Goal: Transaction & Acquisition: Purchase product/service

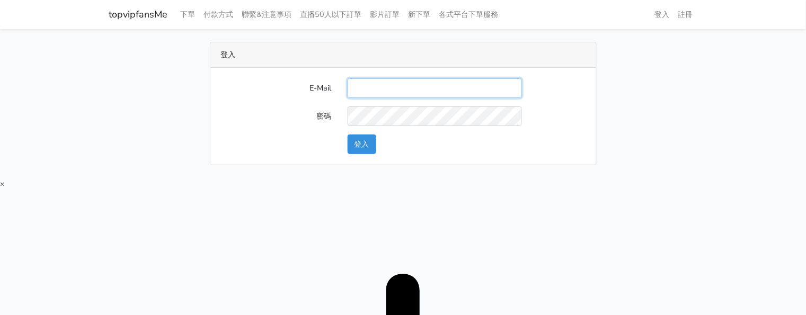
drag, startPoint x: 432, startPoint y: 83, endPoint x: 449, endPoint y: 91, distance: 19.4
click at [431, 83] on input "E-Mail" at bounding box center [435, 88] width 174 height 20
type input "twtop123@uahoo.com.tw"
click at [460, 128] on form "E-Mail twtop123@uahoo.com.tw 密碼 登入" at bounding box center [403, 116] width 364 height 76
click at [358, 150] on button "登入" at bounding box center [362, 145] width 29 height 20
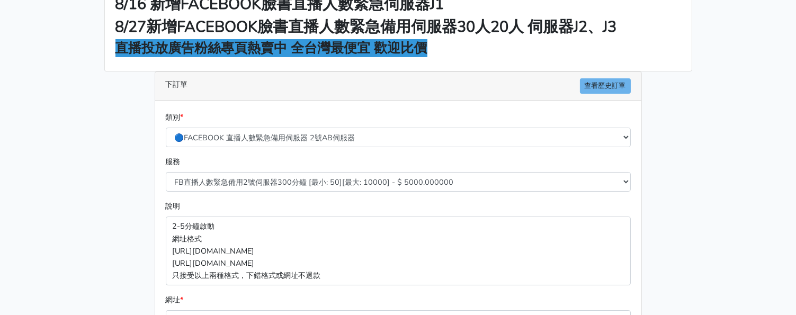
scroll to position [66, 0]
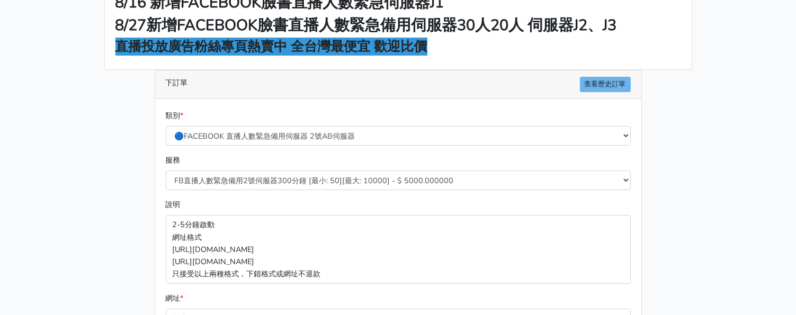
scroll to position [132, 0]
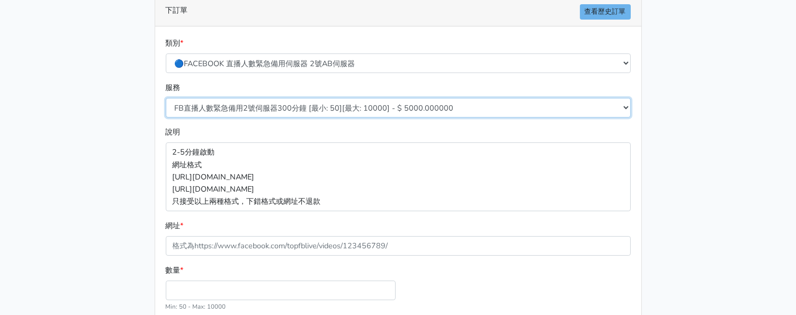
click at [339, 108] on select "FB直播人數緊急備用2號伺服器300分鐘 [最小: 50][最大: 10000] - $ 5000.000000 FB直播人數緊急備用2號伺服器60分鐘 [最…" at bounding box center [398, 108] width 465 height 20
select select "577"
click at [166, 98] on select "FB直播人數緊急備用2號伺服器300分鐘 [最小: 50][最大: 10000] - $ 5000.000000 FB直播人數緊急備用2號伺服器60分鐘 [最…" at bounding box center [398, 108] width 465 height 20
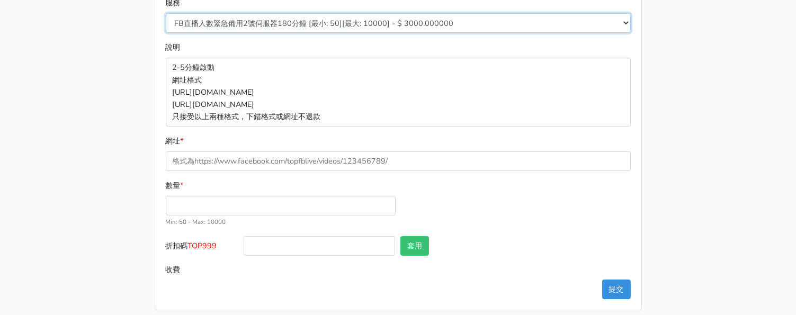
scroll to position [224, 0]
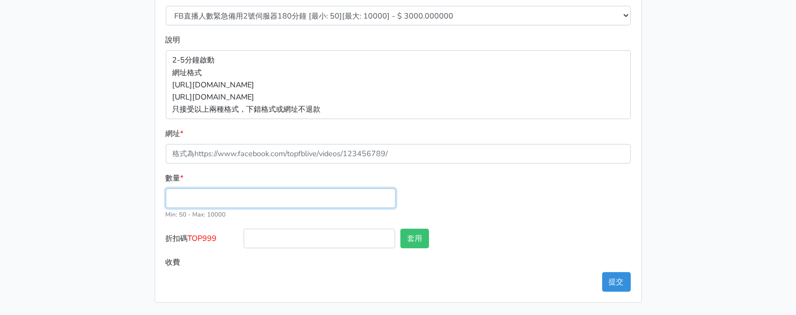
click at [234, 192] on input "數量 *" at bounding box center [281, 199] width 230 height 20
type input "50"
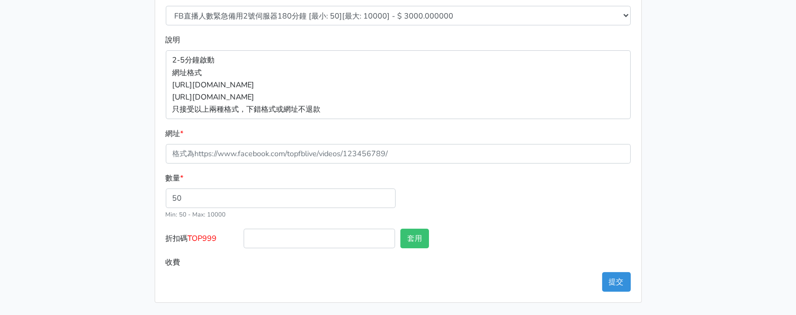
type input "150.000"
click at [193, 236] on span "TOP999" at bounding box center [202, 238] width 29 height 11
click at [244, 236] on input "折扣碼 TOP999" at bounding box center [320, 239] width 152 height 20
click at [192, 236] on span "TOP999" at bounding box center [202, 238] width 29 height 11
click at [244, 236] on input "折扣碼 TOP999" at bounding box center [320, 239] width 152 height 20
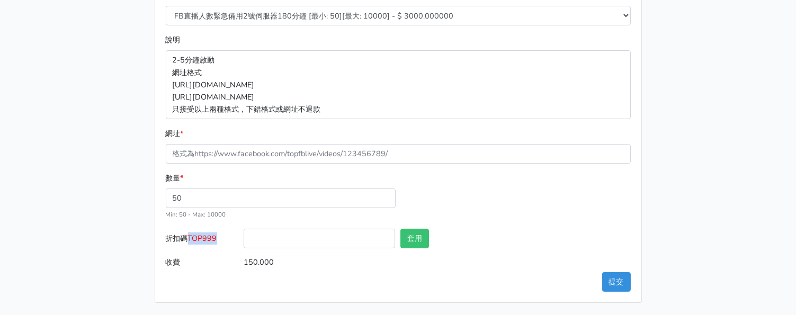
copy span "TOP999"
drag, startPoint x: 285, startPoint y: 238, endPoint x: 303, endPoint y: 236, distance: 17.6
click at [285, 238] on input "折扣碼 TOP999" at bounding box center [320, 239] width 152 height 20
paste input "TOP999"
type input "TOP999"
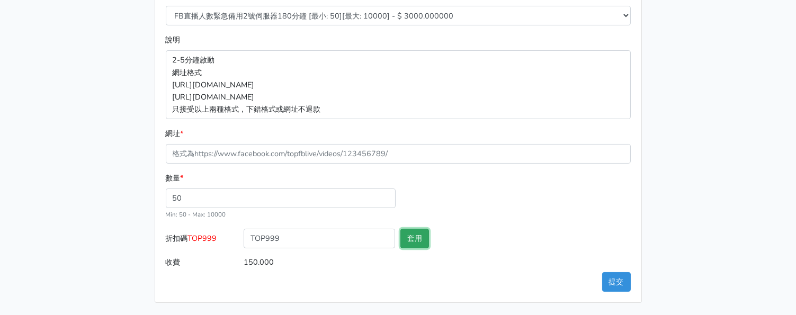
click at [420, 236] on button "套用" at bounding box center [415, 239] width 29 height 20
type input "套用失敗"
click at [470, 192] on div "數量 * 50 Min: 50 - Max: 10000" at bounding box center [398, 200] width 470 height 57
click at [319, 235] on input "TOP999" at bounding box center [320, 239] width 152 height 20
drag, startPoint x: 484, startPoint y: 236, endPoint x: 543, endPoint y: 236, distance: 58.8
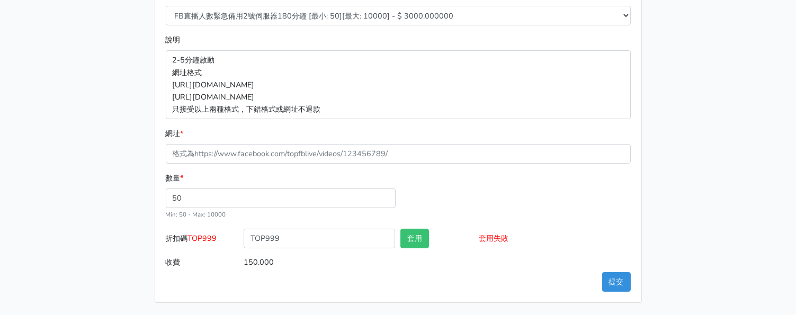
click at [543, 236] on input "套用失敗" at bounding box center [555, 239] width 152 height 20
click at [531, 204] on div "數量 * 50 Min: 50 - Max: 10000" at bounding box center [398, 200] width 470 height 57
drag, startPoint x: 295, startPoint y: 245, endPoint x: 214, endPoint y: 232, distance: 82.1
click at [202, 232] on div "折扣碼 TOP999 TOP999 套用 套用失敗" at bounding box center [398, 241] width 470 height 24
click at [325, 238] on input "TOP999" at bounding box center [320, 239] width 152 height 20
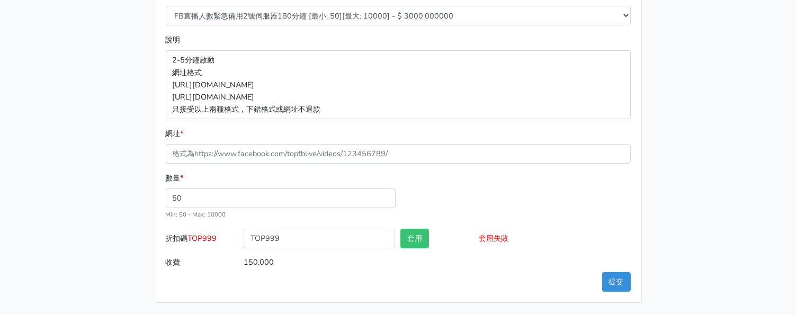
click at [448, 196] on div "數量 * 50 Min: 50 - Max: 10000" at bounding box center [398, 200] width 470 height 57
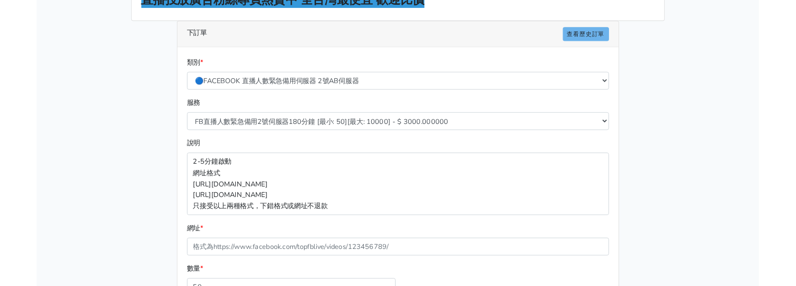
scroll to position [92, 0]
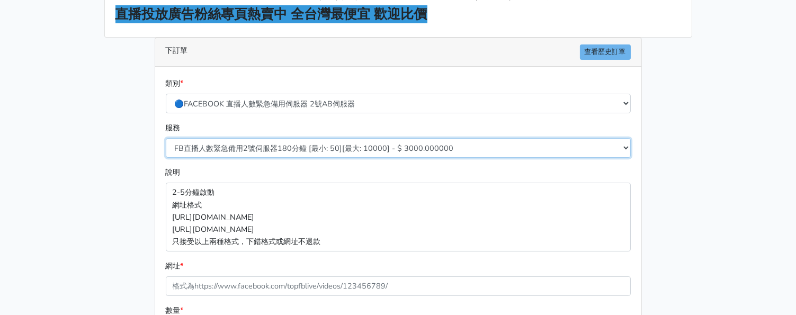
click at [269, 147] on select "FB直播人數緊急備用2號伺服器300分鐘 [最小: 50][最大: 10000] - $ 5000.000000 FB直播人數緊急備用2號伺服器60分鐘 [最…" at bounding box center [398, 148] width 465 height 20
select select "575"
click at [166, 138] on select "FB直播人數緊急備用2號伺服器300分鐘 [最小: 50][最大: 10000] - $ 5000.000000 FB直播人數緊急備用2號伺服器60分鐘 [最…" at bounding box center [398, 148] width 465 height 20
type input "100.000"
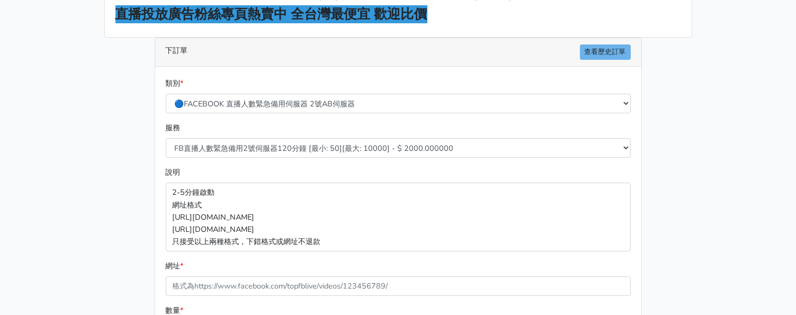
click at [437, 69] on div "類別 * 🔵FACEBOOK 直播人數緊急備用伺服器 2號AB伺服器 🔵FACEBOOK 網軍專用貼文留言 安全保密 🔵FACEBOOK 直播人數緊急備用伺服…" at bounding box center [398, 251] width 486 height 368
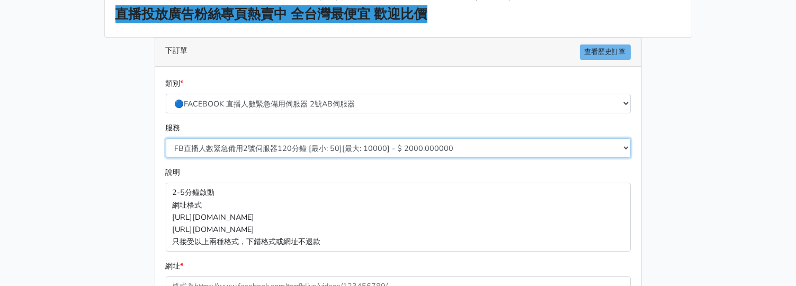
click at [354, 149] on select "FB直播人數緊急備用2號伺服器300分鐘 [最小: 50][最大: 10000] - $ 5000.000000 FB直播人數緊急備用2號伺服器60分鐘 [最…" at bounding box center [398, 148] width 465 height 20
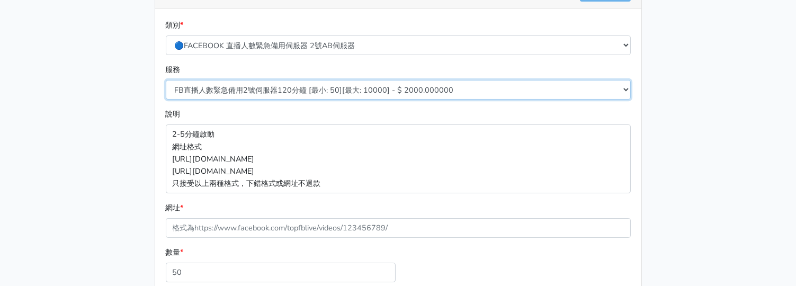
scroll to position [158, 0]
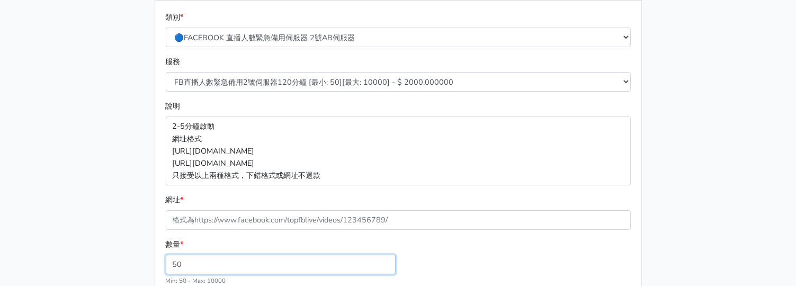
drag, startPoint x: 195, startPoint y: 261, endPoint x: 54, endPoint y: 242, distance: 142.8
click at [60, 253] on main "8/16 新增FACEBOOK臉書直播人數緊急伺服器J1 8/27新增FACEBOOK臉書直播人數緊急備用伺服器30人20人 伺服器J2、J3 直播投放廣告粉…" at bounding box center [398, 126] width 796 height 511
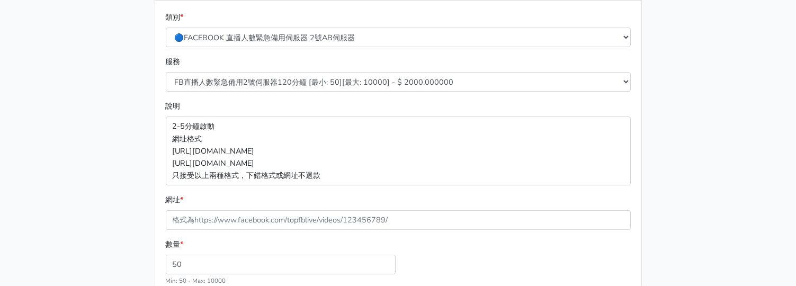
drag, startPoint x: 666, startPoint y: 41, endPoint x: 649, endPoint y: 41, distance: 17.5
click at [666, 41] on div "8/16 新增FACEBOOK臉書直播人數緊急伺服器J1 8/27新增FACEBOOK臉書直播人數緊急備用伺服器30人20人 伺服器J2、J3 直播投放廣告粉…" at bounding box center [398, 126] width 604 height 485
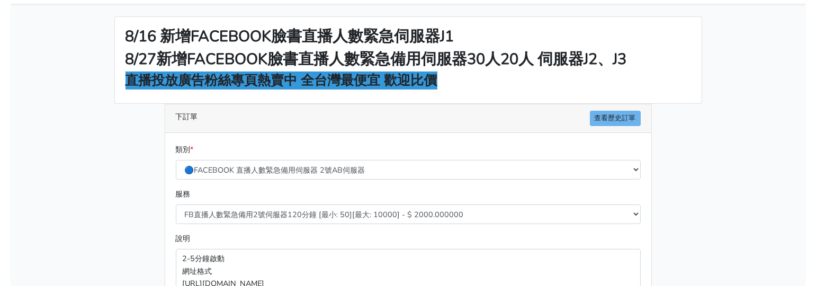
scroll to position [224, 0]
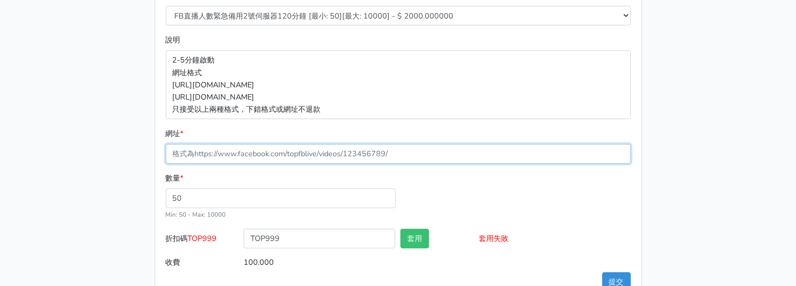
click at [237, 145] on input "網址 *" at bounding box center [398, 154] width 465 height 20
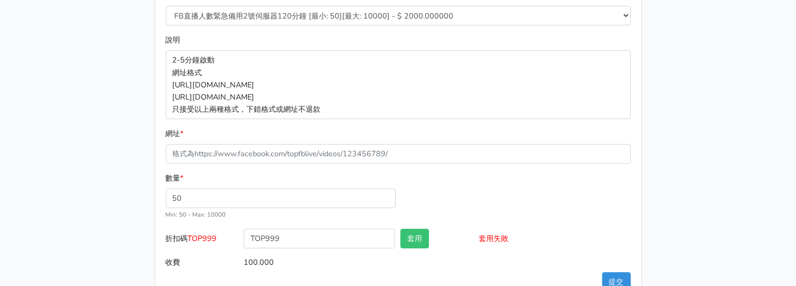
drag, startPoint x: 682, startPoint y: 85, endPoint x: 590, endPoint y: 34, distance: 105.3
click at [682, 85] on div "8/16 新增FACEBOOK臉書直播人數緊急伺服器J1 8/27新增FACEBOOK臉書直播人數緊急備用伺服器30人20人 伺服器J2、J3 直播投放廣告粉…" at bounding box center [398, 60] width 604 height 485
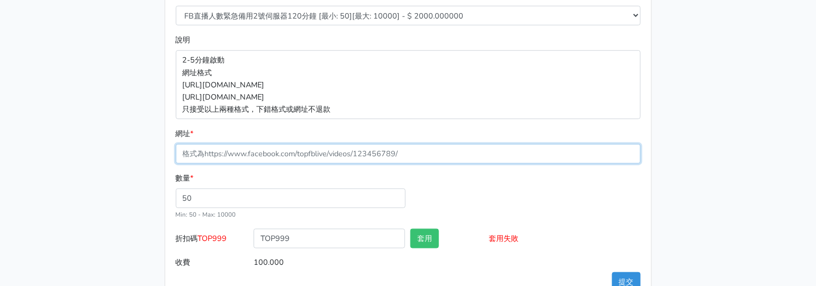
click at [255, 146] on input "網址 *" at bounding box center [408, 154] width 465 height 20
paste input "[URL][DOMAIN_NAME]"
type input "[URL][DOMAIN_NAME]"
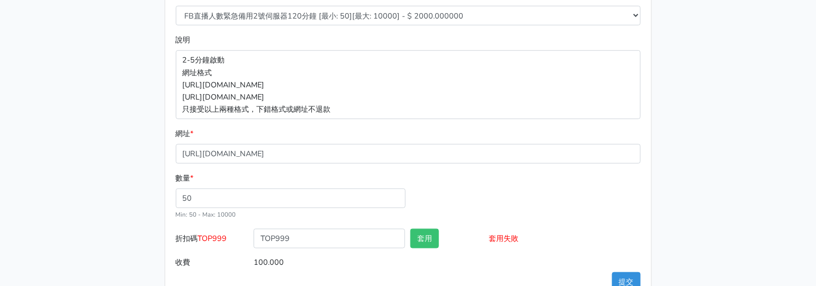
click at [46, 170] on main "8/16 新增FACEBOOK臉書直播人數緊急伺服器J1 8/27新增FACEBOOK臉書直播人數緊急備用伺服器30人20人 伺服器J2、J3 直播投放廣告粉…" at bounding box center [408, 60] width 816 height 511
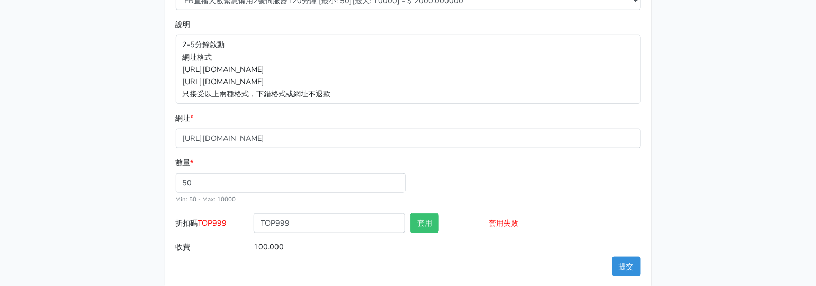
scroll to position [254, 0]
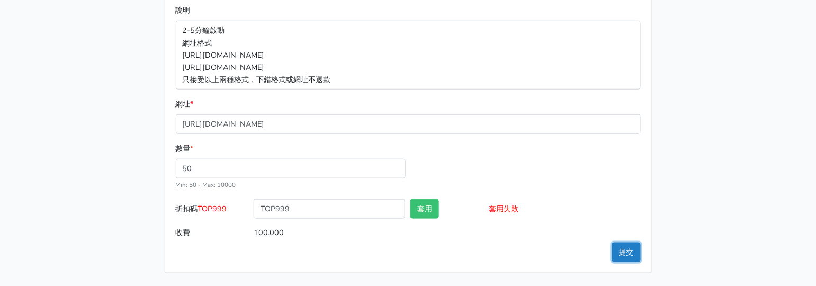
click at [618, 244] on button "提交" at bounding box center [626, 253] width 29 height 20
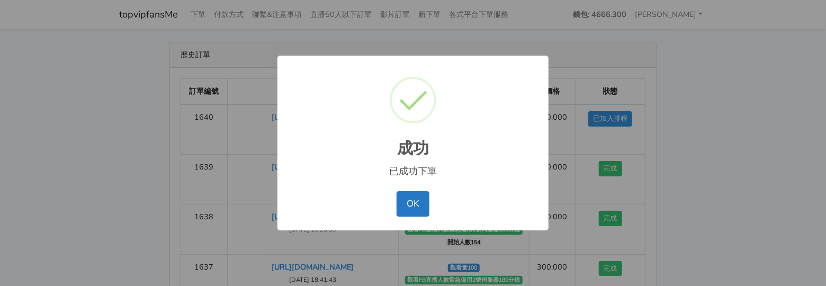
click at [723, 150] on div "成功 × 已成功下單 OK No Cancel" at bounding box center [413, 143] width 826 height 286
